Goal: Transaction & Acquisition: Purchase product/service

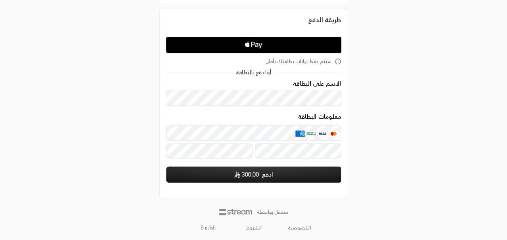
scroll to position [72, 0]
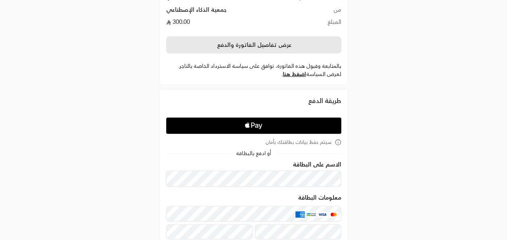
click at [255, 42] on button "عرض تفاصيل الفاتورة والدفع" at bounding box center [253, 44] width 175 height 17
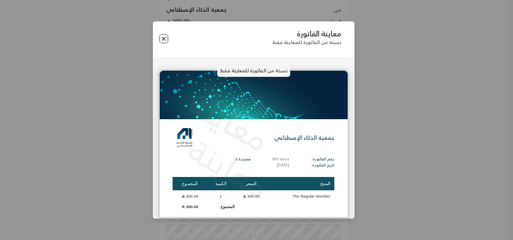
click at [163, 36] on button "Close" at bounding box center [163, 38] width 9 height 9
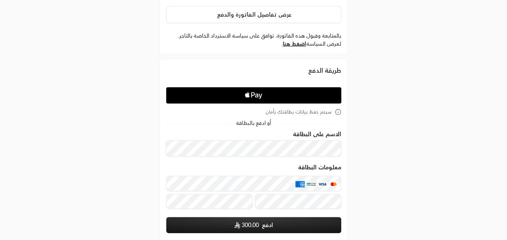
scroll to position [153, 0]
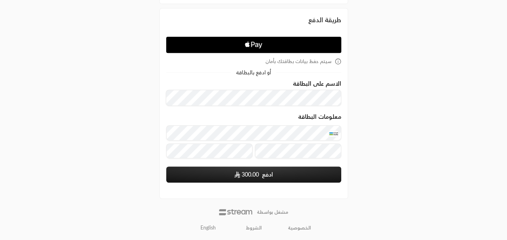
click at [287, 174] on button "ادفع 300.00" at bounding box center [253, 174] width 175 height 16
